Goal: Information Seeking & Learning: Learn about a topic

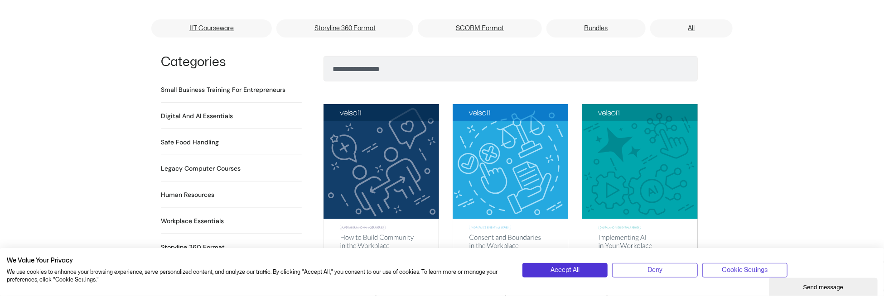
scroll to position [499, 0]
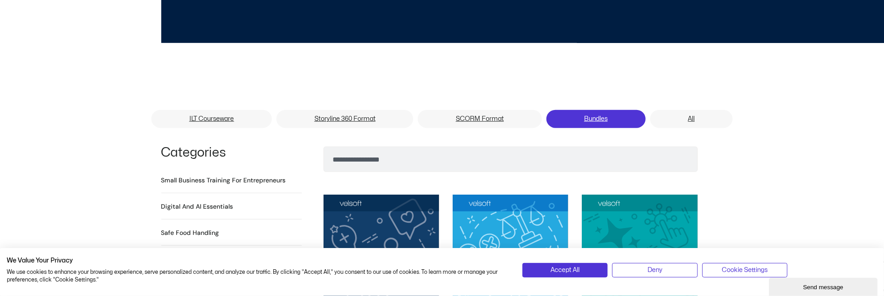
click at [599, 110] on link "Bundles" at bounding box center [596, 119] width 99 height 18
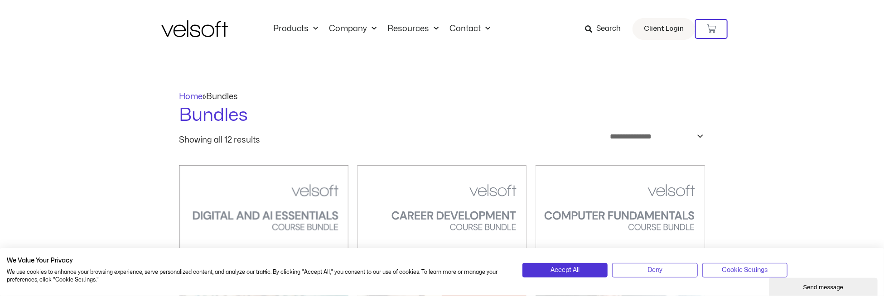
click at [502, 111] on h1 "Bundles" at bounding box center [443, 115] width 526 height 25
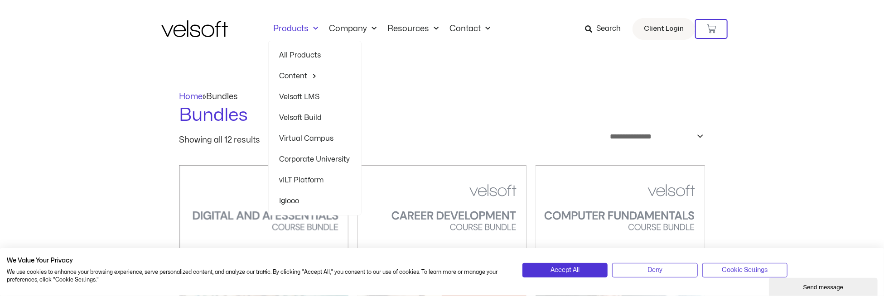
click at [303, 97] on link "Velsoft LMS" at bounding box center [315, 97] width 71 height 21
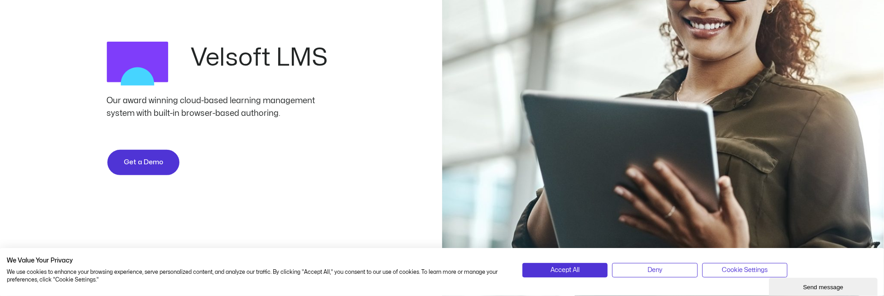
scroll to position [45, 0]
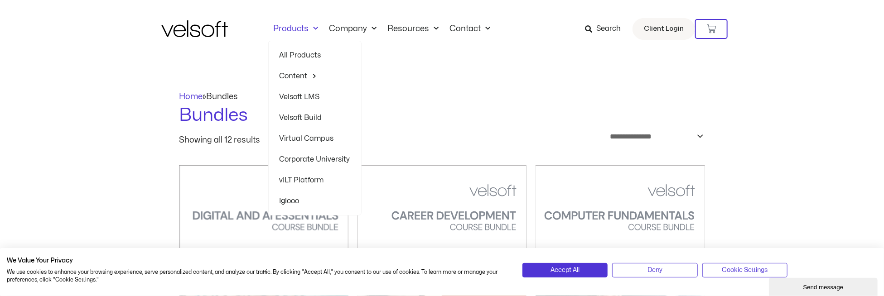
click at [296, 53] on link "All Products" at bounding box center [315, 55] width 71 height 21
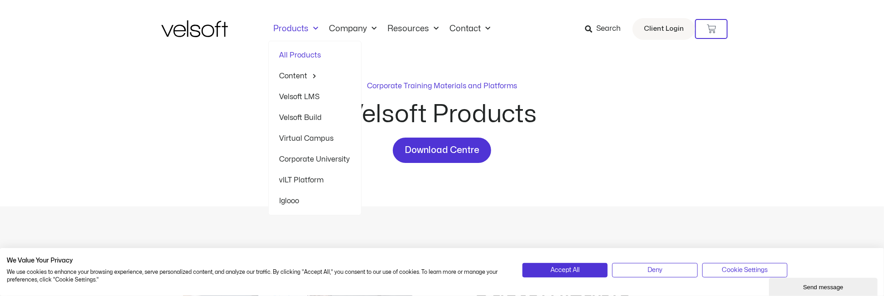
click at [287, 28] on link "Products" at bounding box center [296, 29] width 56 height 10
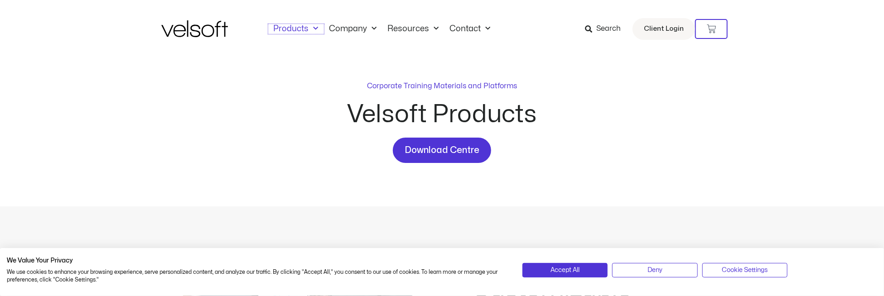
click at [287, 28] on link "Products" at bounding box center [296, 29] width 56 height 10
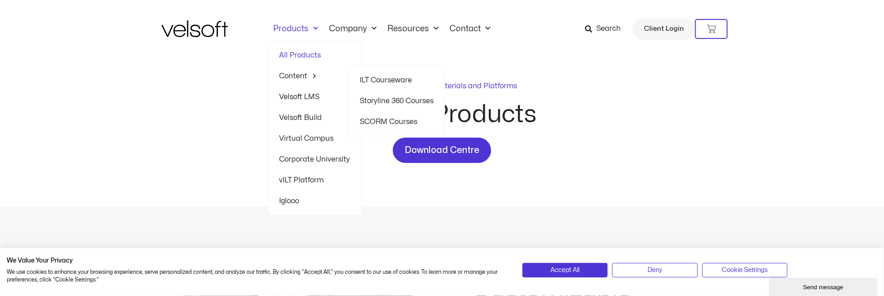
click at [299, 74] on link "Content" at bounding box center [315, 76] width 71 height 21
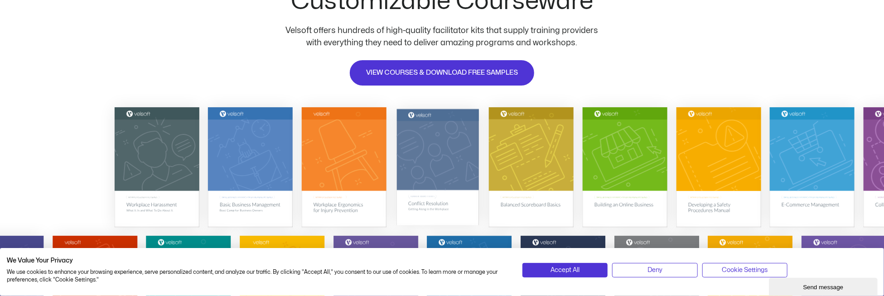
scroll to position [91, 0]
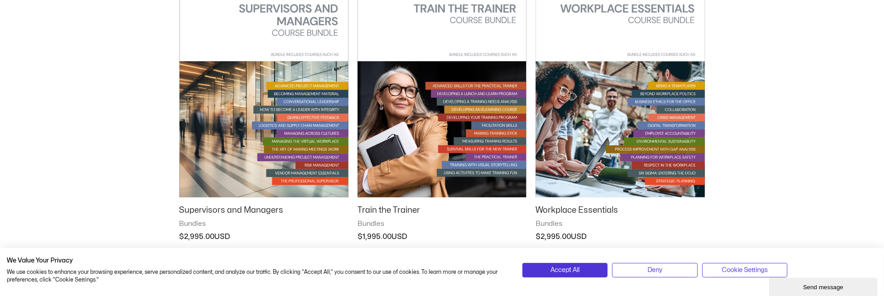
scroll to position [1133, 0]
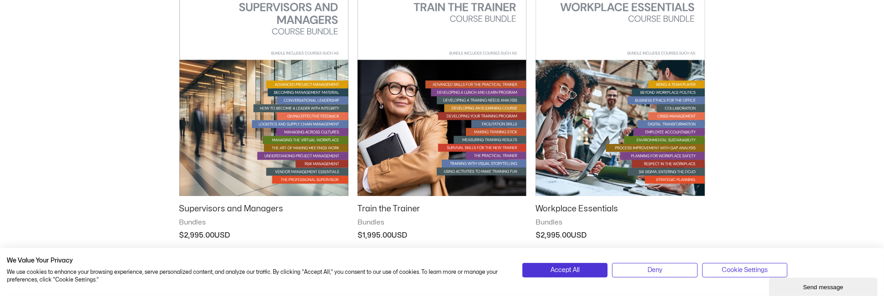
click at [402, 103] on img at bounding box center [442, 76] width 169 height 240
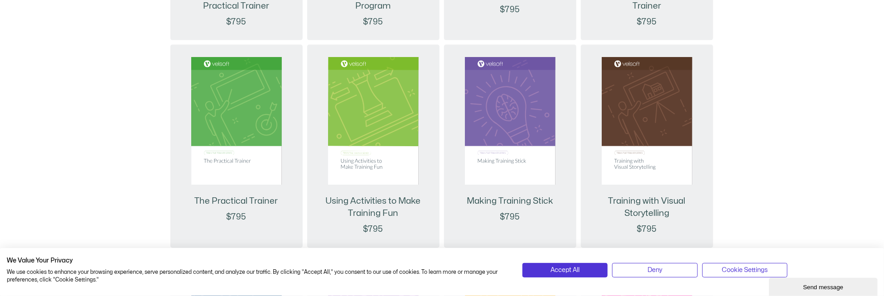
scroll to position [907, 0]
